Goal: Task Accomplishment & Management: Manage account settings

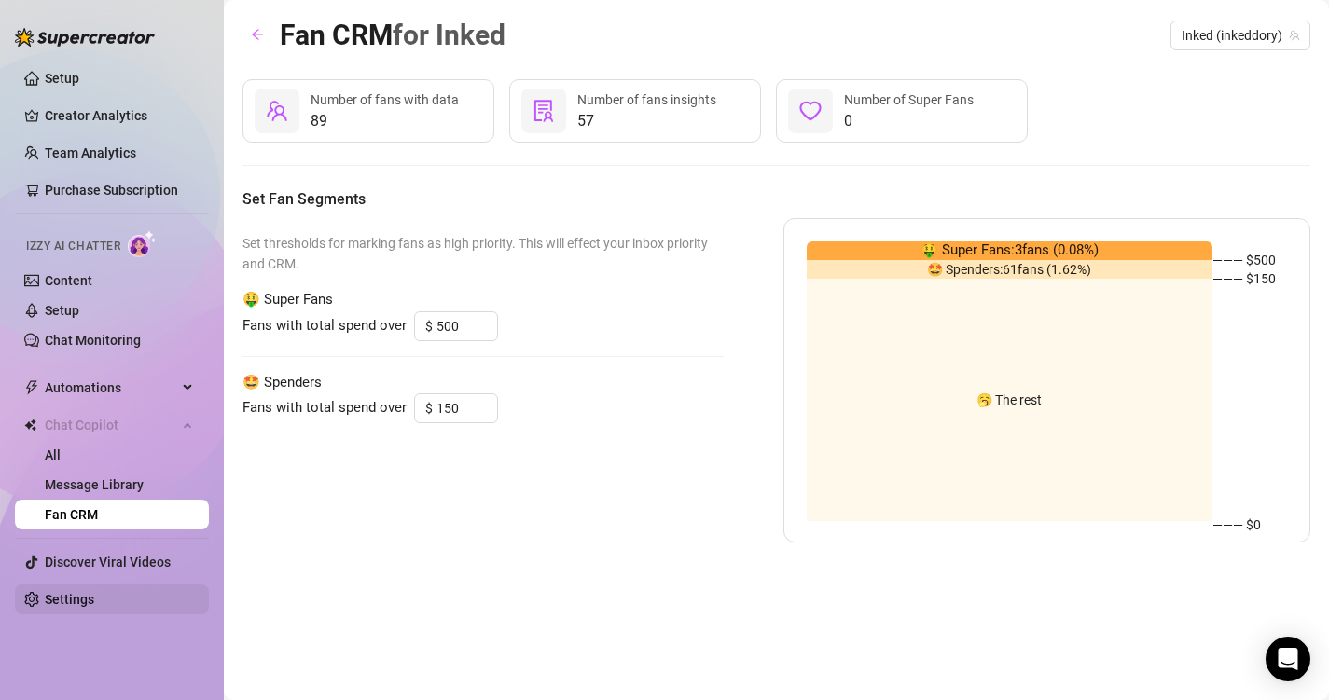
click at [50, 606] on link "Settings" at bounding box center [69, 599] width 49 height 15
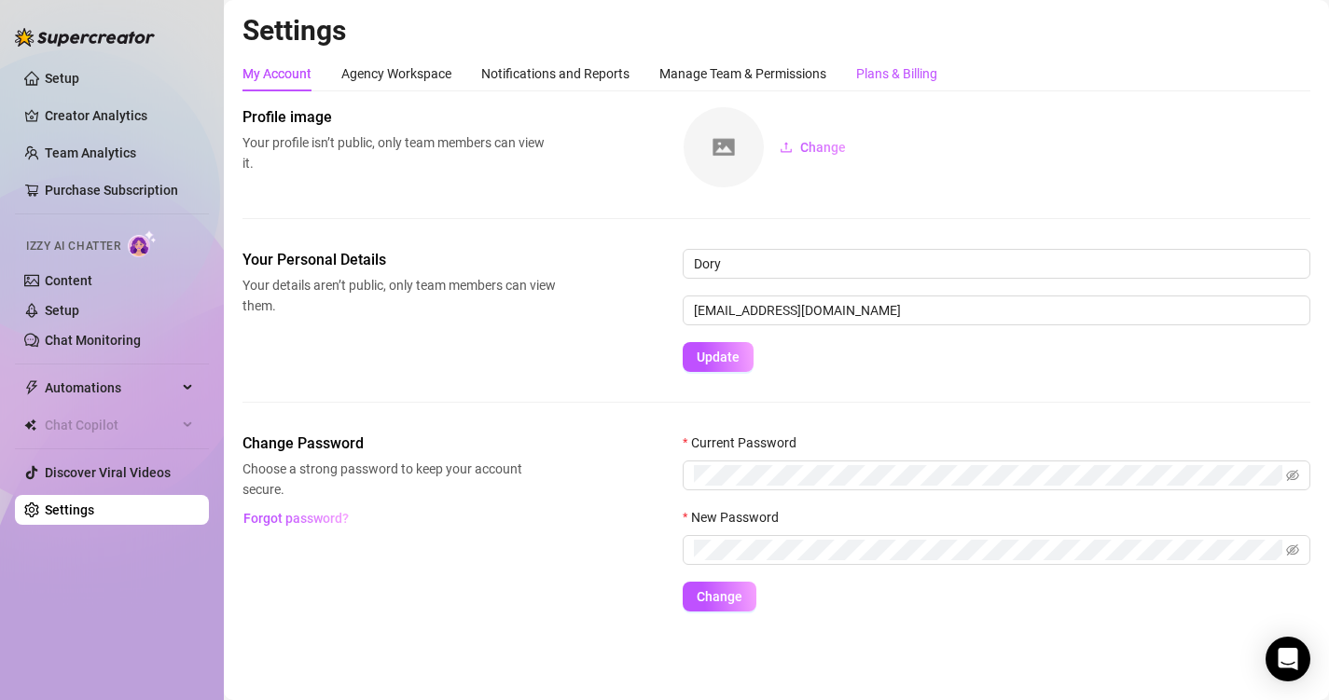
click at [881, 73] on div "Plans & Billing" at bounding box center [896, 73] width 81 height 21
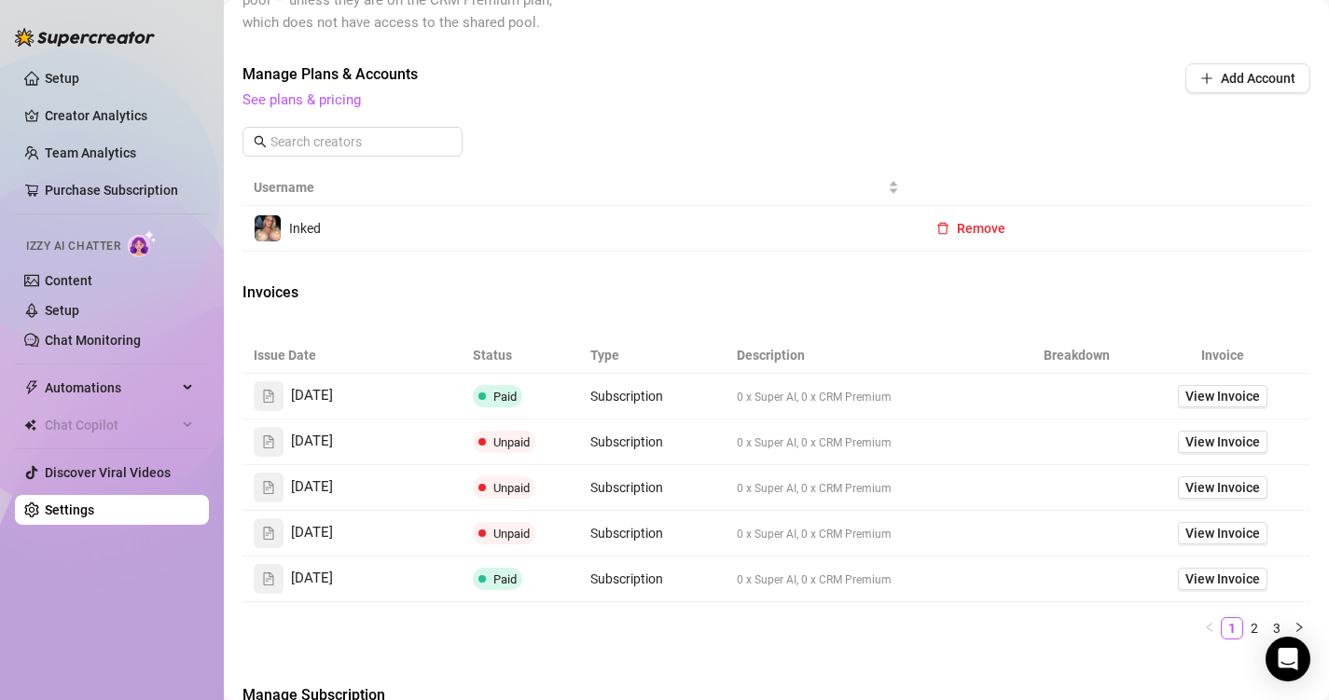
scroll to position [585, 0]
click at [1216, 393] on span "View Invoice" at bounding box center [1222, 394] width 75 height 21
